Goal: Register for event/course

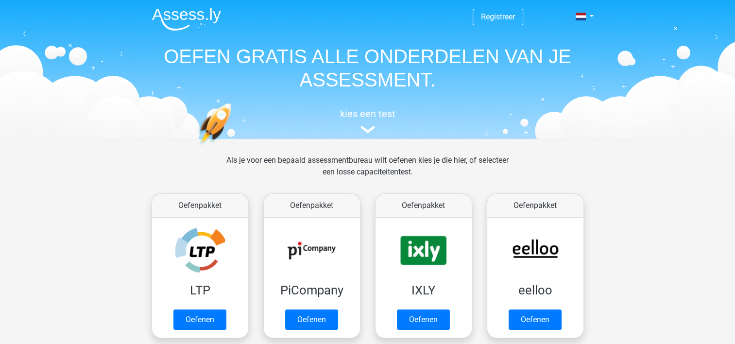
click at [515, 15] on span "Registreer" at bounding box center [498, 17] width 51 height 17
click at [501, 17] on link "Registreer" at bounding box center [498, 16] width 34 height 9
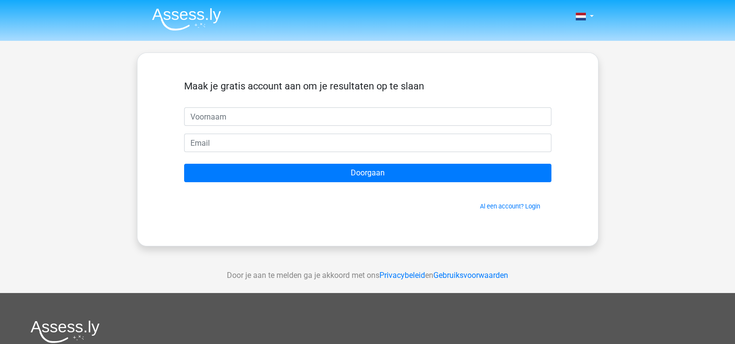
click at [215, 111] on input "text" at bounding box center [367, 116] width 367 height 18
click at [494, 81] on h5 "Maak je gratis account aan om je resultaten op te slaan" at bounding box center [367, 86] width 367 height 12
click at [588, 15] on link at bounding box center [581, 17] width 19 height 12
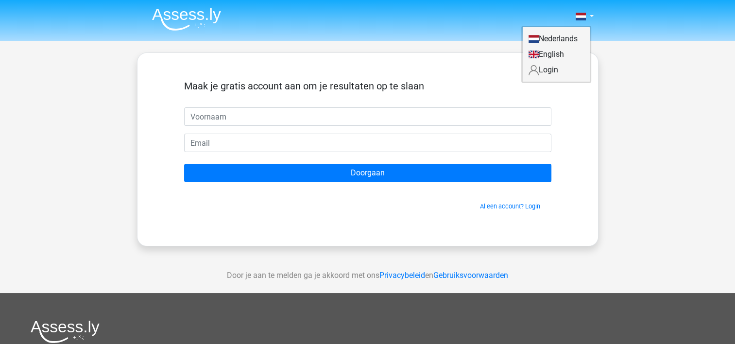
click at [554, 69] on link "Login" at bounding box center [556, 70] width 67 height 16
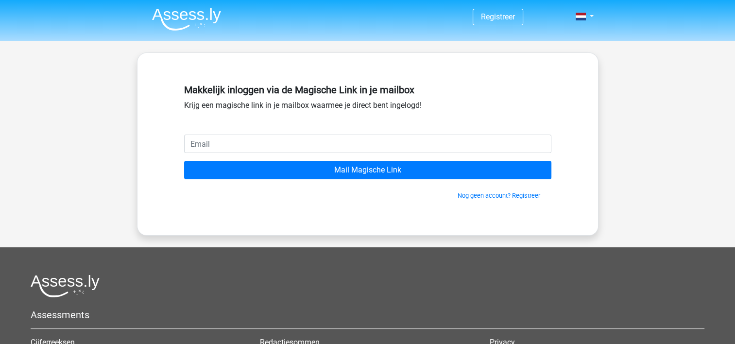
click at [264, 130] on div "Makkelijk inloggen via de Magische Link in je mailbox Krijg een magische link i…" at bounding box center [367, 107] width 367 height 54
click at [264, 132] on div "Makkelijk inloggen via de Magische Link in je mailbox Krijg een magische link i…" at bounding box center [367, 107] width 367 height 54
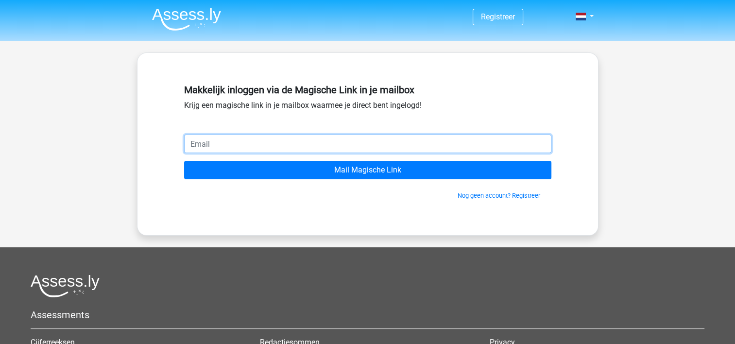
click at [243, 143] on input "email" at bounding box center [367, 144] width 367 height 18
type input "geertje.govaert@gomedica.nl"
click at [184, 161] on input "Mail Magische Link" at bounding box center [367, 170] width 367 height 18
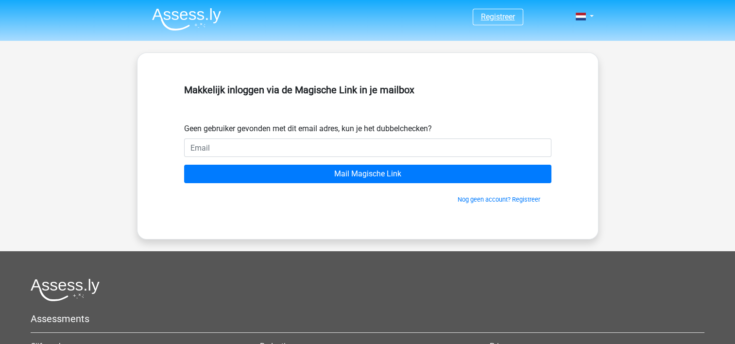
click at [499, 18] on link "Registreer" at bounding box center [498, 16] width 34 height 9
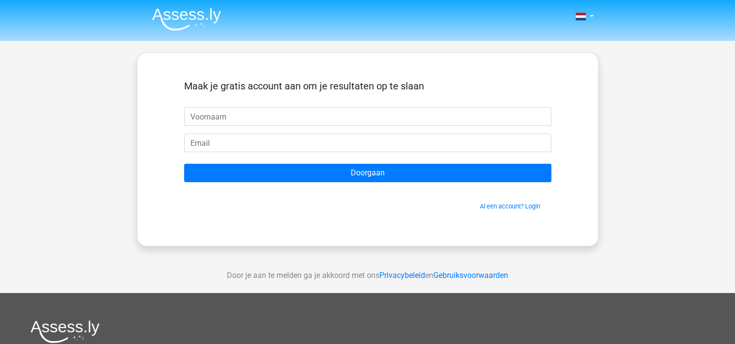
click at [235, 117] on input "text" at bounding box center [367, 116] width 367 height 18
type input "Rosa"
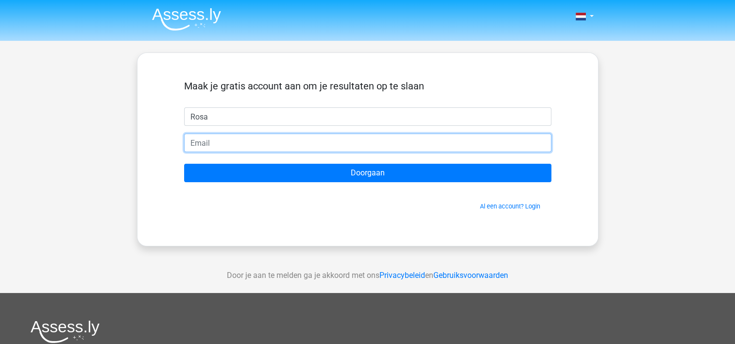
click at [200, 140] on input "email" at bounding box center [367, 143] width 367 height 18
type input "[EMAIL_ADDRESS][DOMAIN_NAME]"
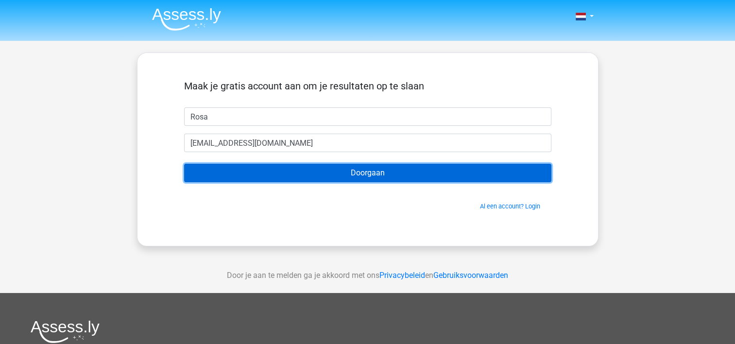
click at [280, 169] on input "Doorgaan" at bounding box center [367, 173] width 367 height 18
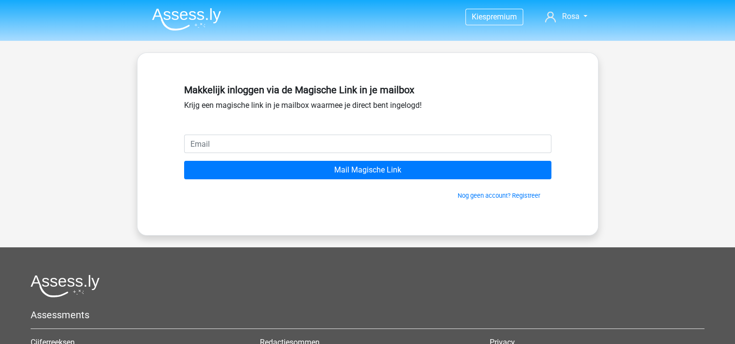
click at [234, 143] on input "email" at bounding box center [367, 144] width 367 height 18
type input "[EMAIL_ADDRESS][DOMAIN_NAME]"
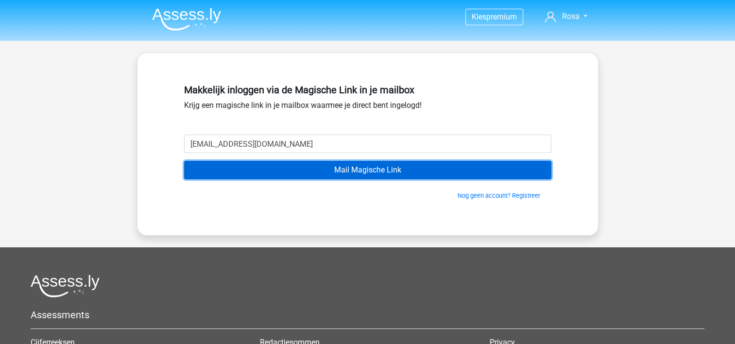
click at [272, 167] on input "Mail Magische Link" at bounding box center [367, 170] width 367 height 18
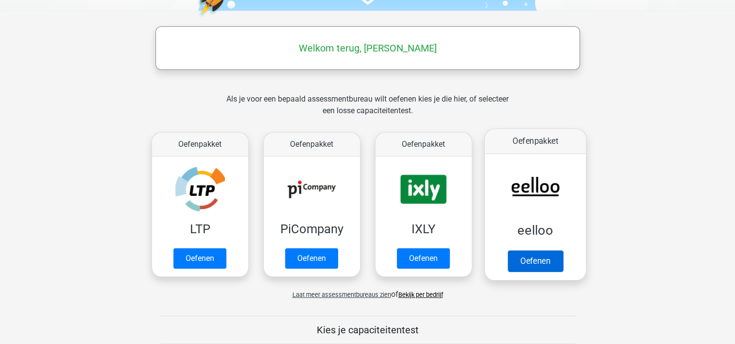
scroll to position [146, 0]
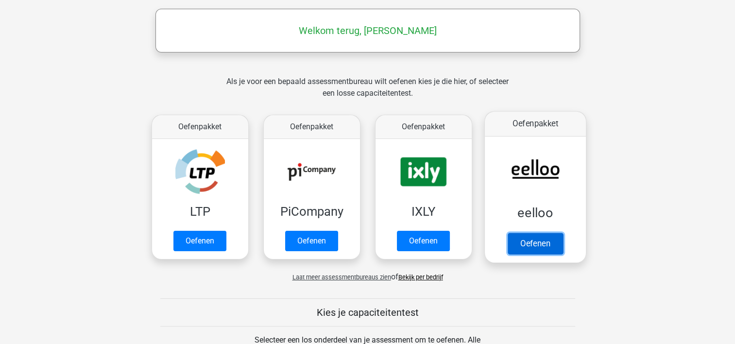
click at [527, 241] on link "Oefenen" at bounding box center [534, 243] width 55 height 21
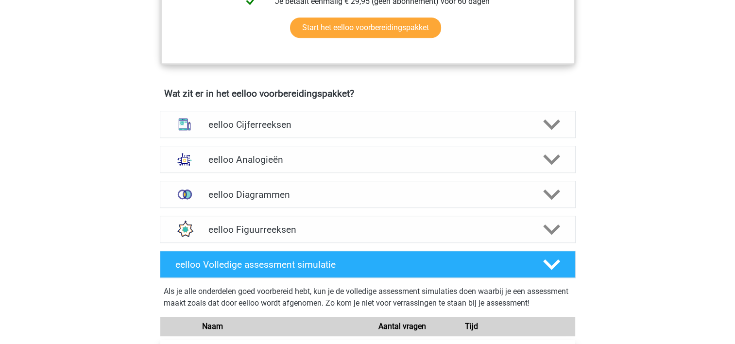
scroll to position [535, 0]
